Goal: Information Seeking & Learning: Learn about a topic

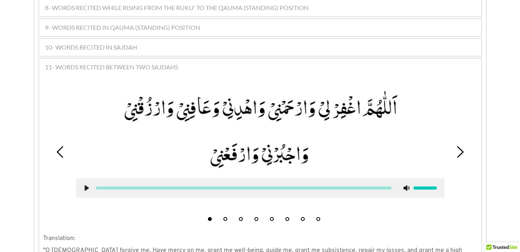
click at [301, 217] on button "7" at bounding box center [303, 219] width 4 height 4
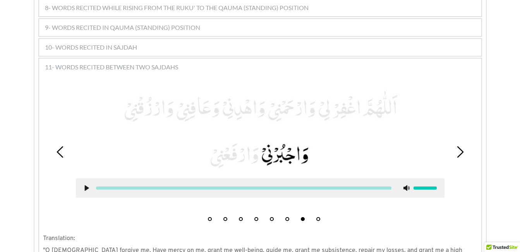
click at [84, 185] on icon at bounding box center [87, 188] width 6 height 6
click at [84, 185] on use at bounding box center [86, 188] width 5 height 6
click at [84, 185] on icon at bounding box center [87, 188] width 6 height 6
click at [233, 24] on div "9- WORDS RECITED IN QAUMA (STANDING) POSITION" at bounding box center [260, 27] width 442 height 17
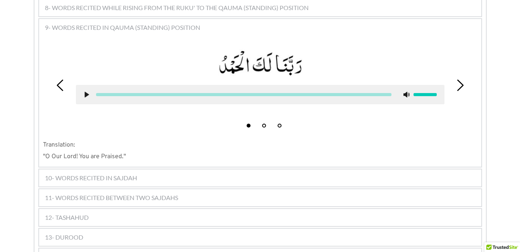
click at [79, 193] on span "11- WORDS RECITED BETWEEN TWO SAJDAHS" at bounding box center [111, 197] width 133 height 9
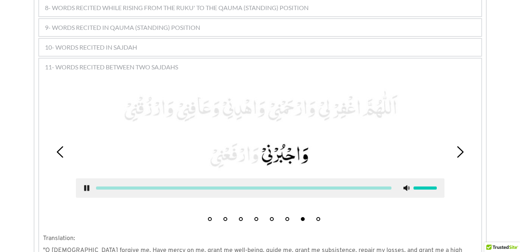
click at [85, 185] on use at bounding box center [86, 188] width 5 height 6
click at [319, 217] on button "8" at bounding box center [318, 219] width 4 height 4
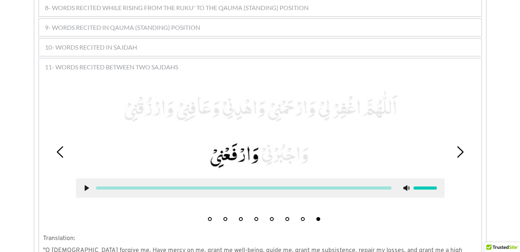
click at [86, 185] on icon at bounding box center [87, 188] width 6 height 6
drag, startPoint x: 88, startPoint y: 171, endPoint x: 88, endPoint y: 182, distance: 11.2
click at [88, 182] on div at bounding box center [260, 187] width 368 height 19
click at [87, 185] on use at bounding box center [86, 188] width 5 height 6
click at [211, 217] on button "1" at bounding box center [210, 219] width 4 height 4
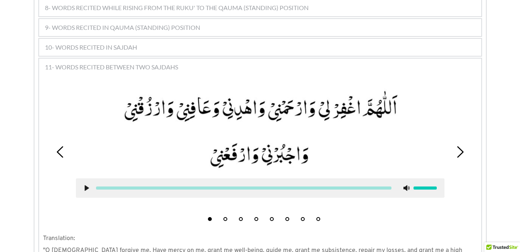
click at [90, 186] on div at bounding box center [244, 187] width 308 height 3
click at [89, 185] on icon at bounding box center [87, 188] width 6 height 6
click at [87, 185] on icon at bounding box center [87, 188] width 6 height 6
